Goal: Transaction & Acquisition: Purchase product/service

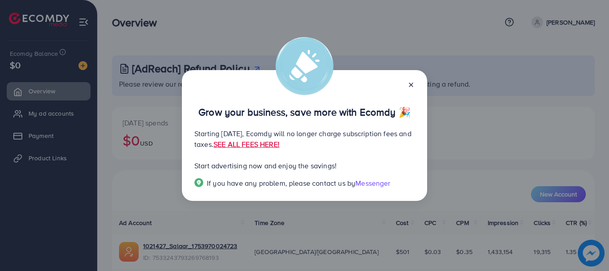
click at [412, 87] on icon at bounding box center [411, 84] width 7 height 7
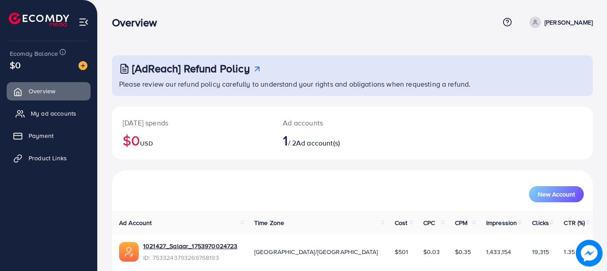
click at [56, 109] on span "My ad accounts" at bounding box center [53, 113] width 45 height 9
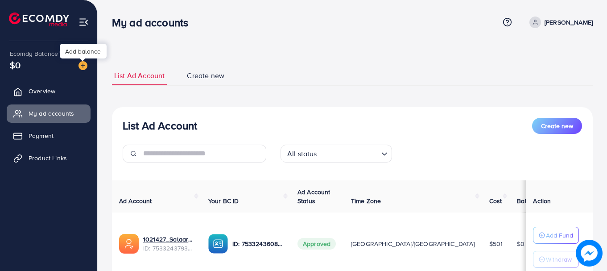
click at [85, 65] on img at bounding box center [82, 65] width 9 height 9
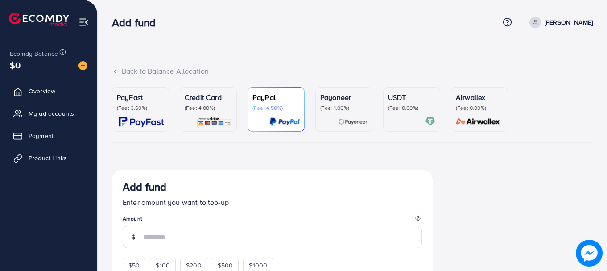
click at [323, 115] on div "Payoneer (Fee: 1.00%)" at bounding box center [343, 109] width 47 height 35
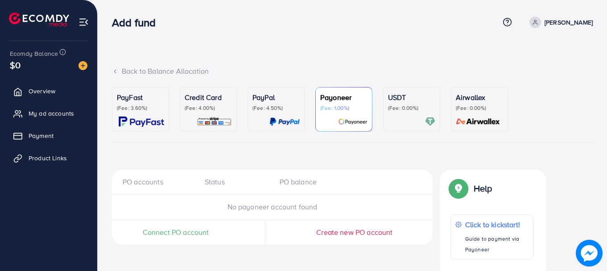
click at [398, 105] on p "(Fee: 0.00%)" at bounding box center [411, 107] width 47 height 7
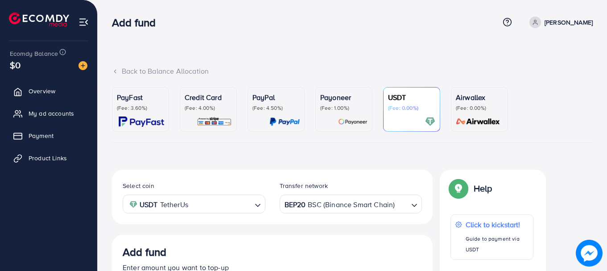
click at [309, 91] on ul "PayFast (Fee: 3.60%) Credit Card (Fee: 4.00%) PayPal (Fee: 4.50%) Payoneer (Fee…" at bounding box center [352, 115] width 481 height 56
click at [339, 102] on p "Payoneer" at bounding box center [343, 97] width 47 height 11
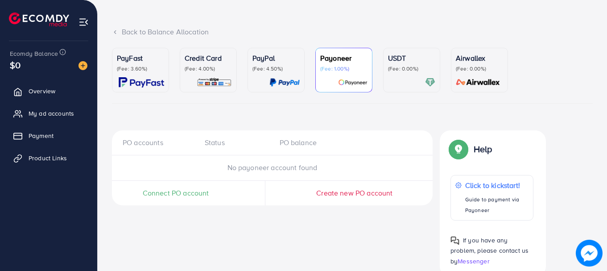
scroll to position [59, 0]
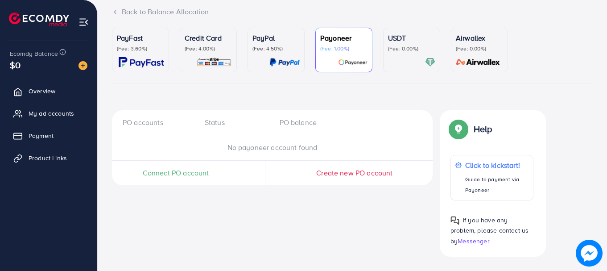
click at [408, 62] on div at bounding box center [411, 62] width 47 height 10
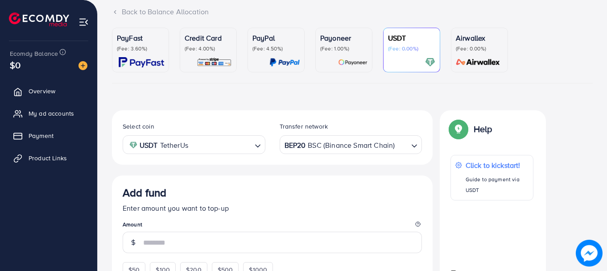
click at [314, 62] on ul "PayFast (Fee: 3.60%) Credit Card (Fee: 4.00%) PayPal (Fee: 4.50%) Payoneer (Fee…" at bounding box center [352, 56] width 481 height 56
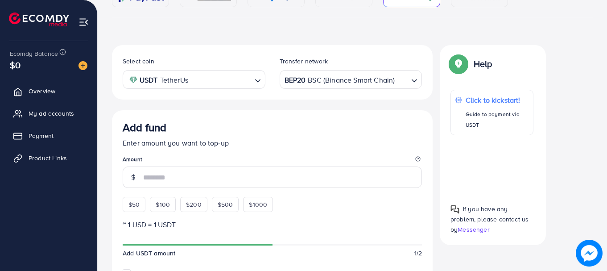
scroll to position [185, 0]
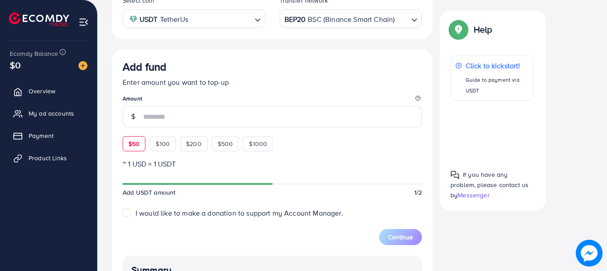
click at [134, 150] on div "$50" at bounding box center [134, 143] width 23 height 15
type input "**"
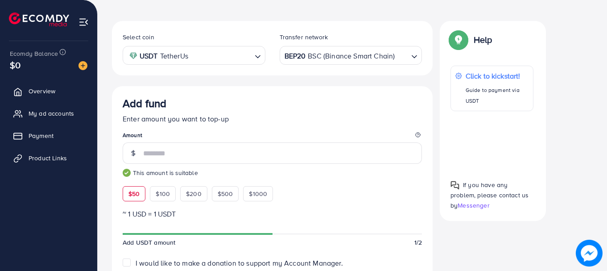
scroll to position [105, 0]
